Goal: Task Accomplishment & Management: Manage account settings

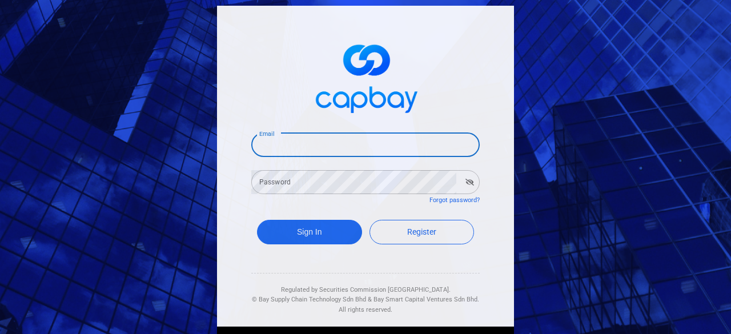
type input "[EMAIL_ADDRESS][DOMAIN_NAME]"
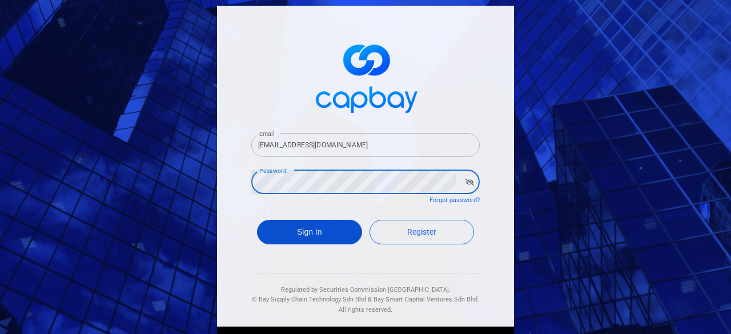
click at [307, 236] on button "Sign In" at bounding box center [309, 232] width 105 height 25
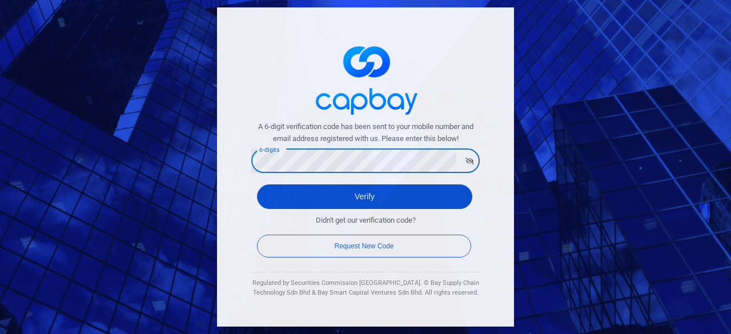
click at [314, 188] on button "Verify" at bounding box center [364, 196] width 215 height 25
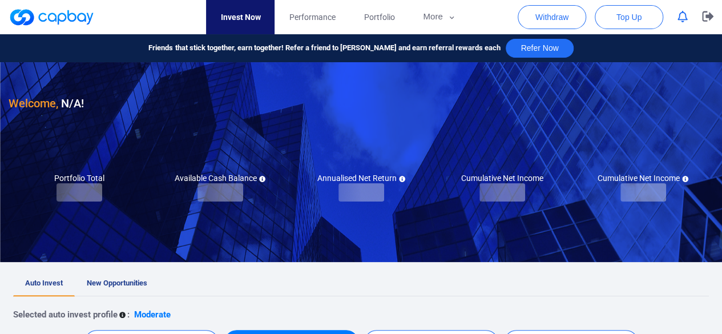
checkbox input "true"
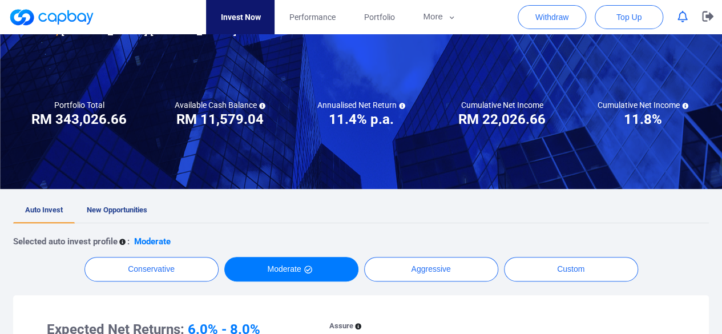
scroll to position [114, 0]
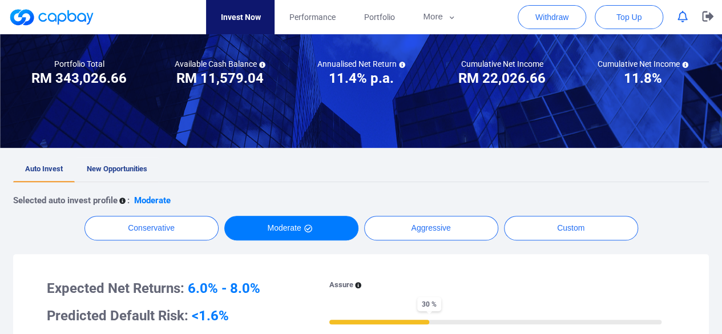
click at [111, 168] on span "New Opportunities" at bounding box center [117, 168] width 61 height 9
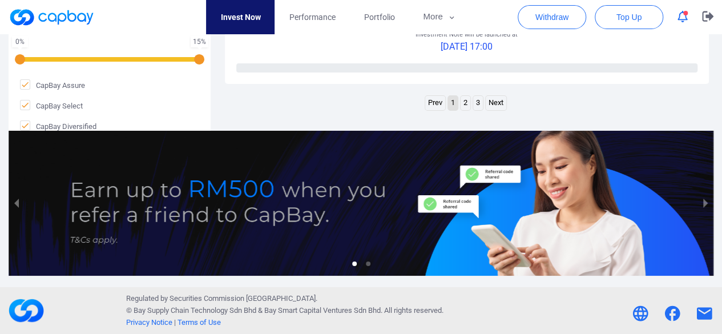
click at [463, 110] on link "2" at bounding box center [466, 103] width 10 height 14
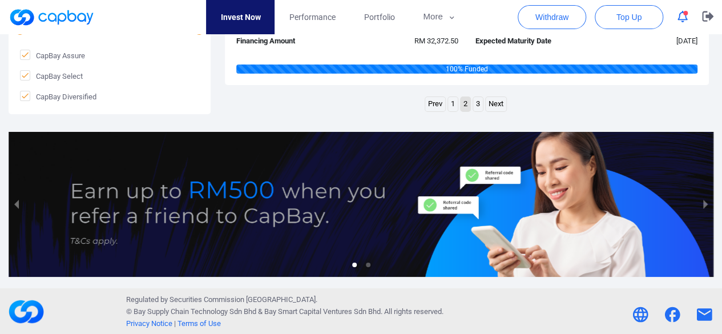
click at [453, 104] on link "1" at bounding box center [453, 104] width 10 height 14
